Goal: Transaction & Acquisition: Purchase product/service

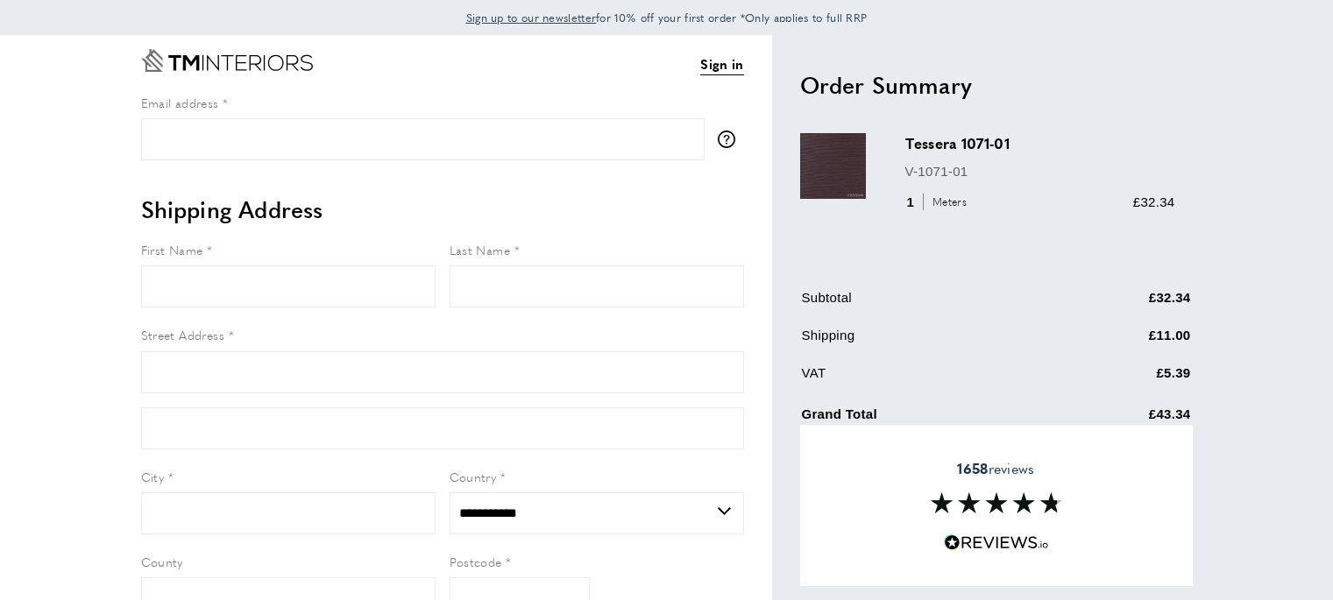
select select "**"
drag, startPoint x: 0, startPoint y: 0, endPoint x: 979, endPoint y: 265, distance: 1013.8
select select "**"
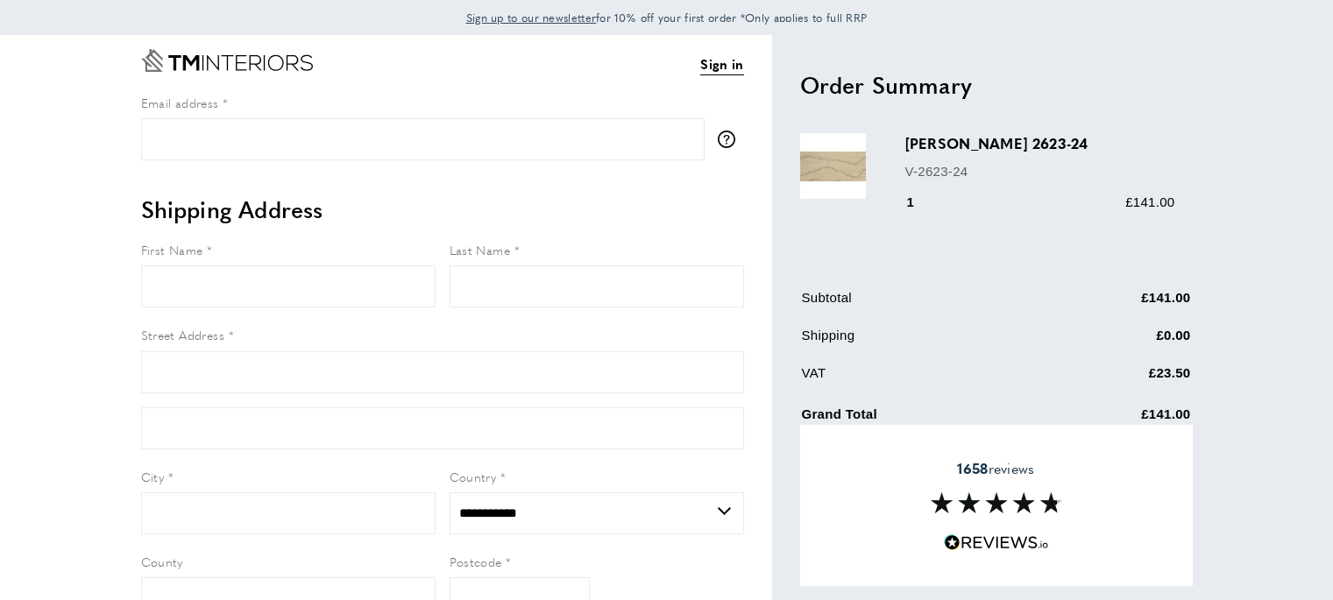
select select "**"
